Goal: Answer question/provide support: Answer question/provide support

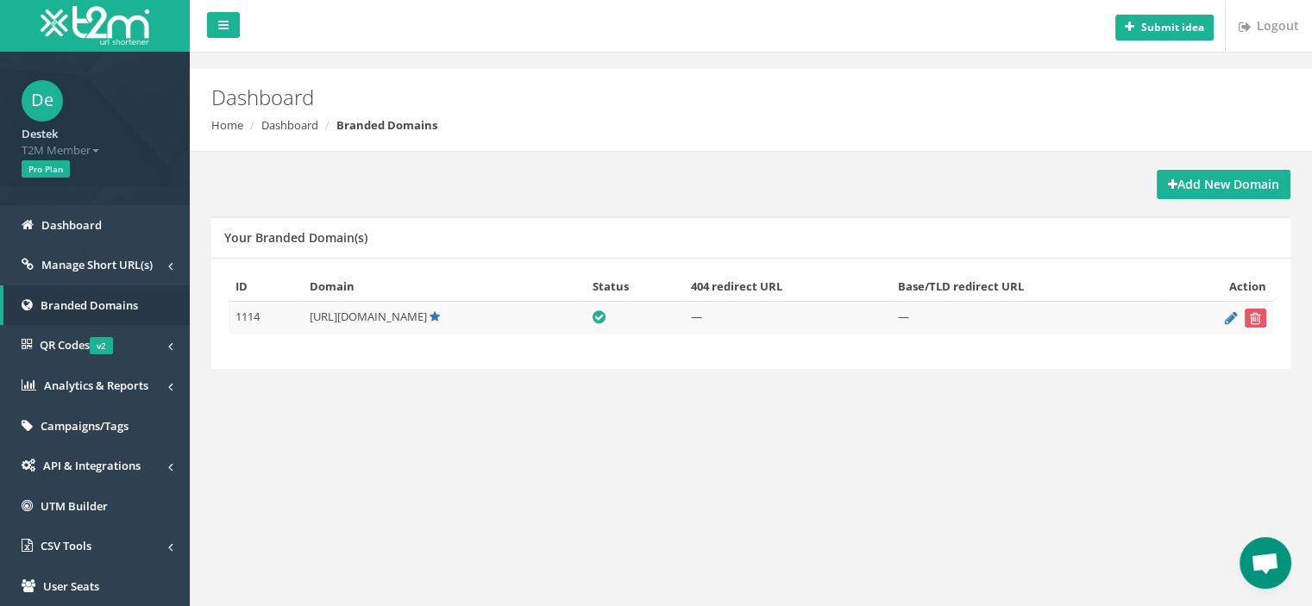
click at [1277, 561] on span "Open chat" at bounding box center [1264, 565] width 28 height 24
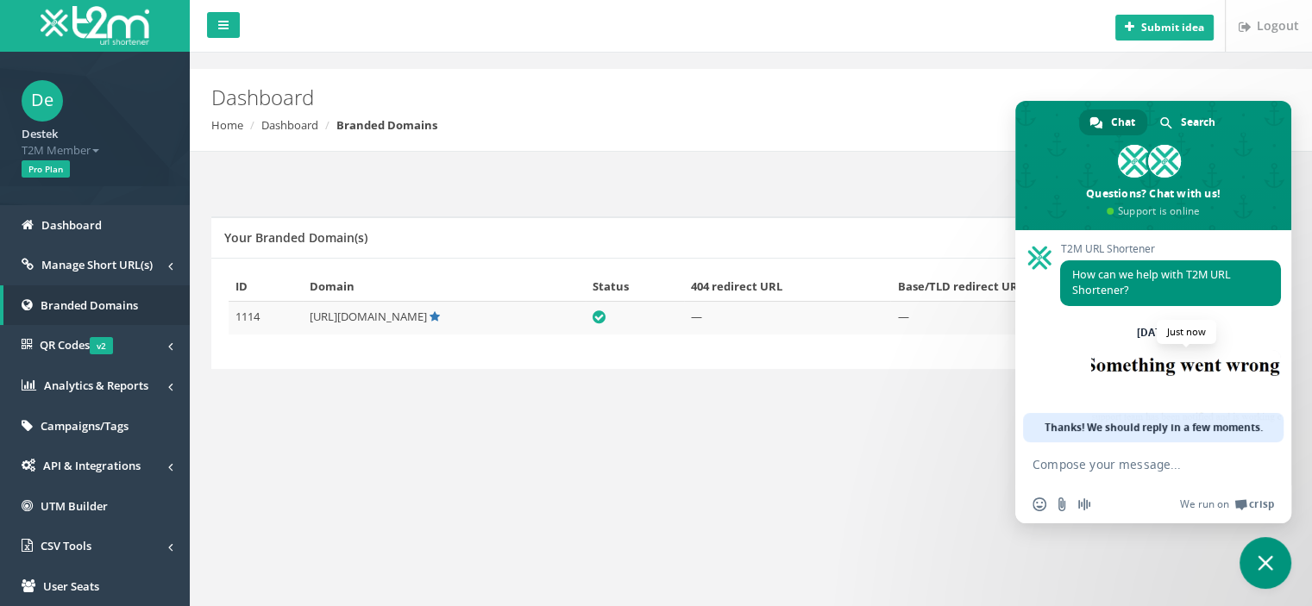
scroll to position [61, 0]
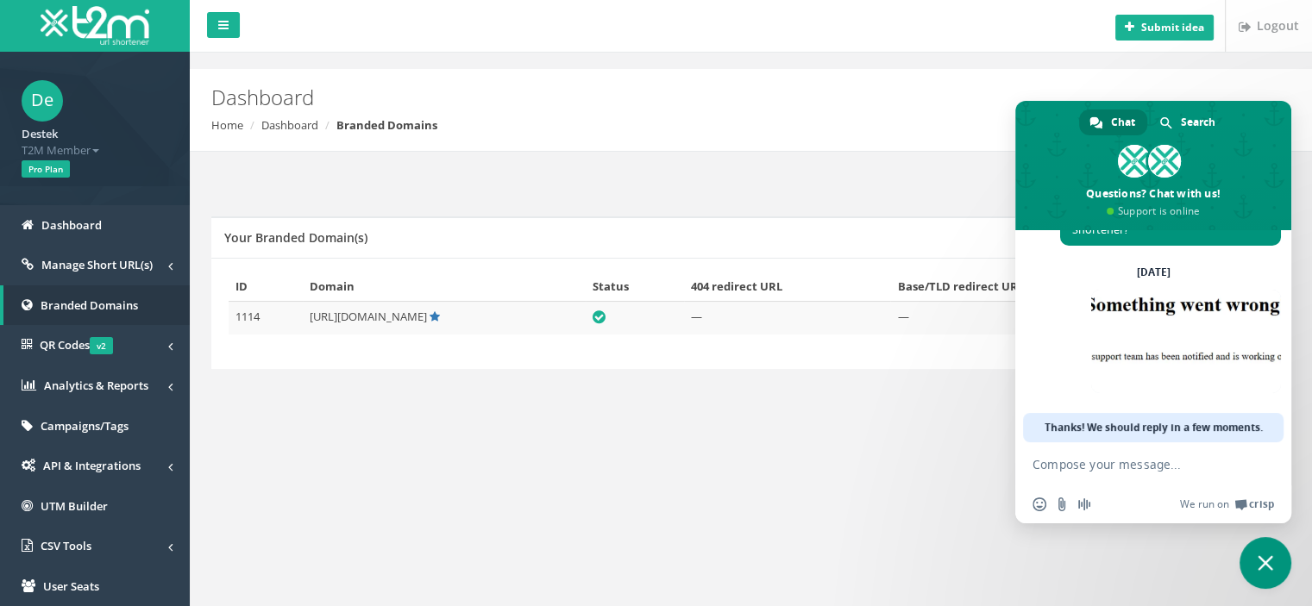
paste textarea "Hello, what exactly is the problem, and when will it be resolved?"
type textarea "Hello, what exactly is the problem, and when will it be resolved?"
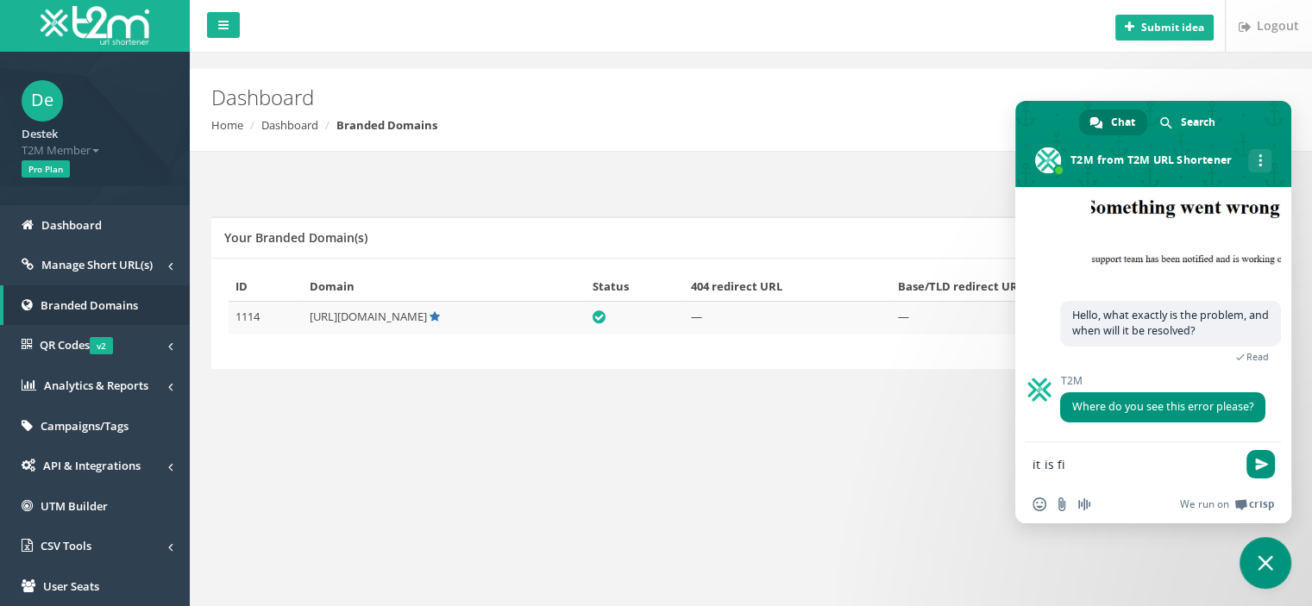
scroll to position [117, 0]
type textarea "it is fixed thank you"
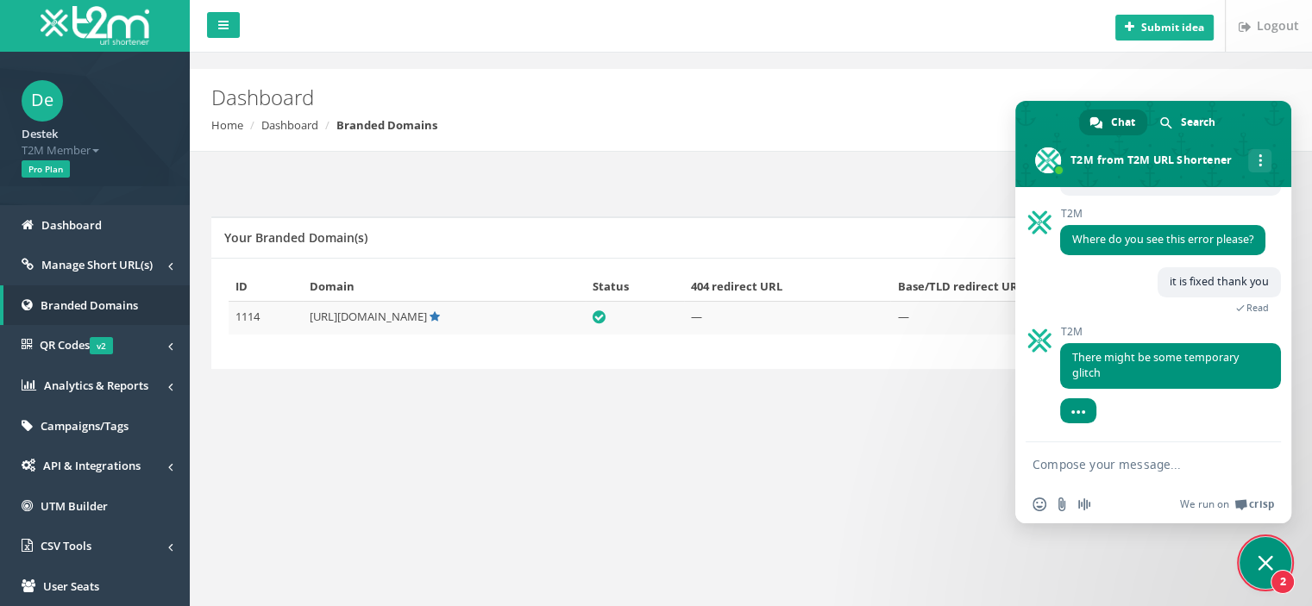
scroll to position [290, 0]
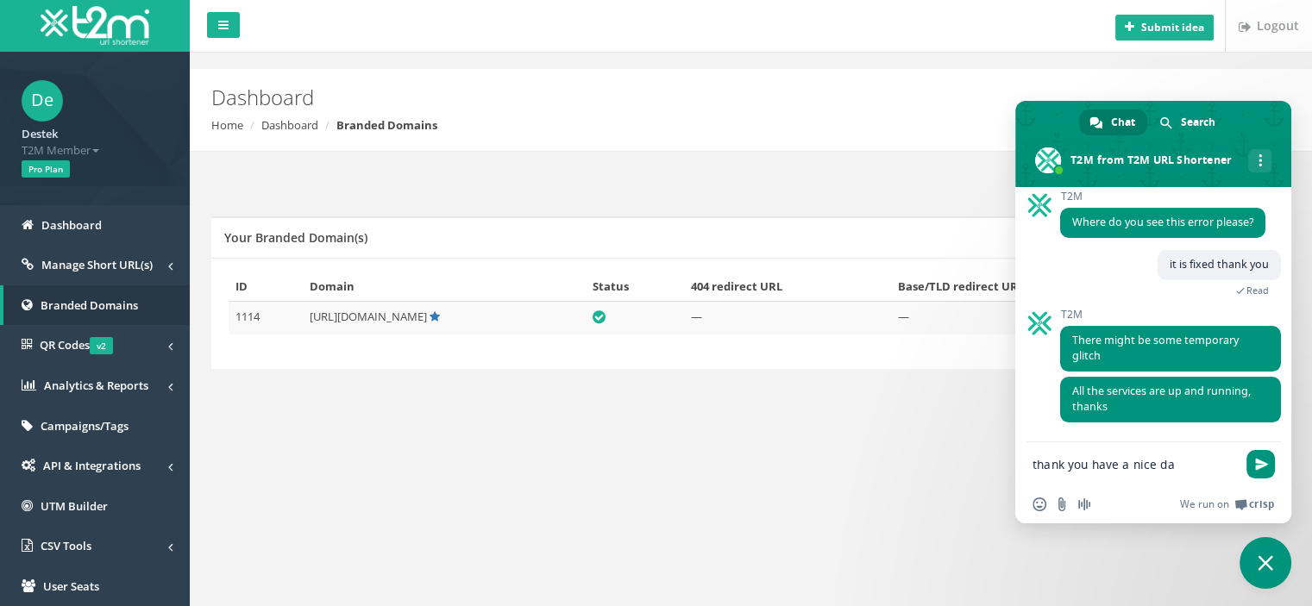
type textarea "thank you have a nice day"
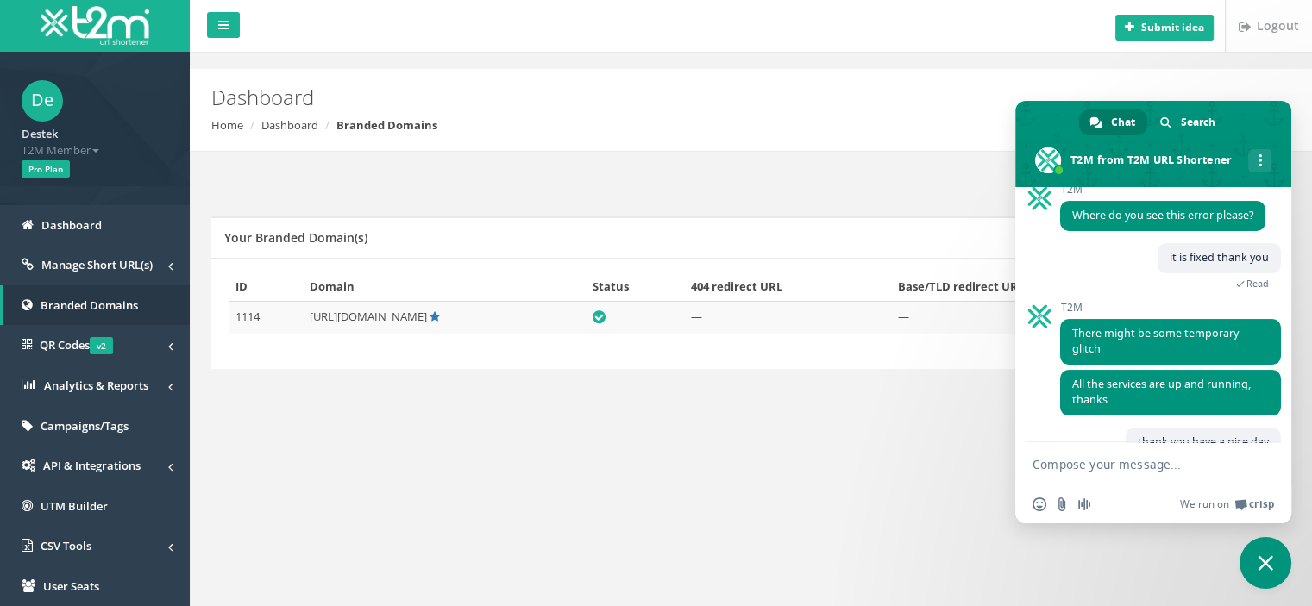
scroll to position [352, 0]
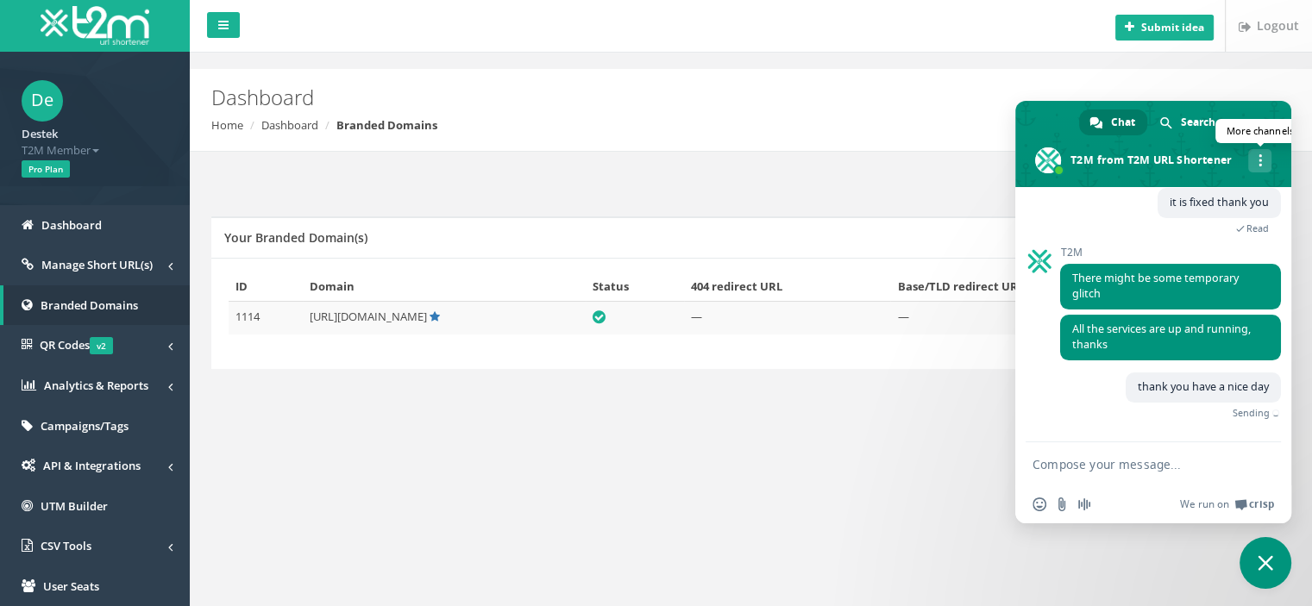
click at [1254, 169] on div "More channels" at bounding box center [1259, 160] width 23 height 23
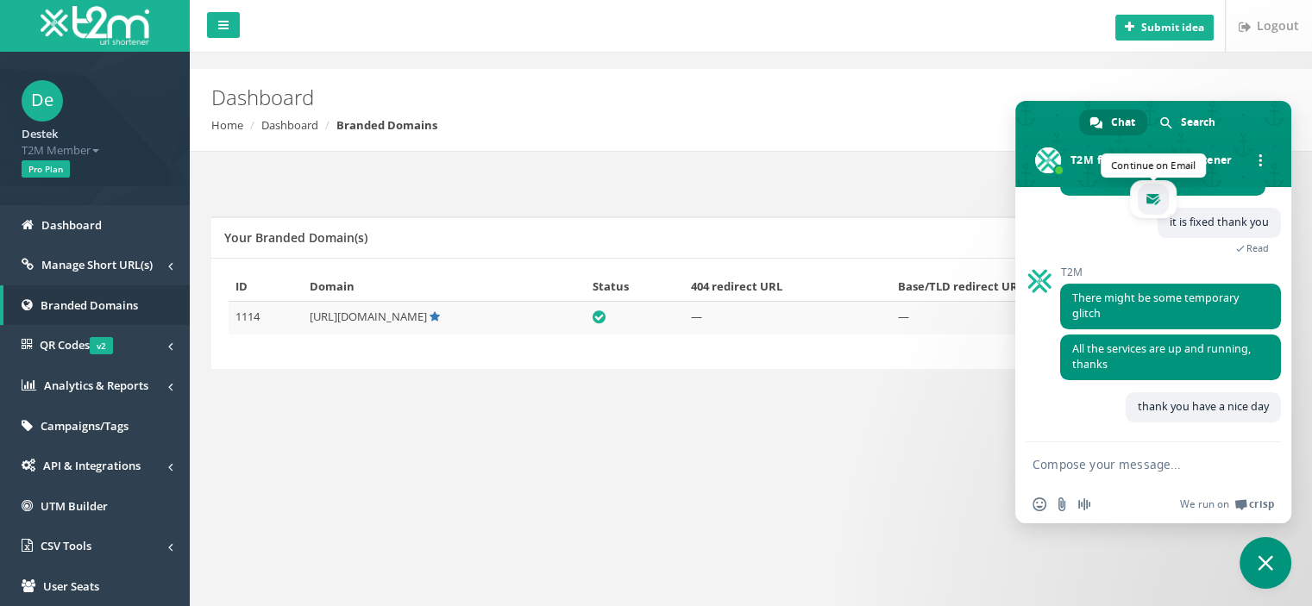
scroll to position [332, 0]
click at [1266, 154] on div "More channels" at bounding box center [1259, 160] width 23 height 23
click at [1264, 568] on span "Close chat" at bounding box center [1265, 563] width 16 height 16
